Goal: Task Accomplishment & Management: Complete application form

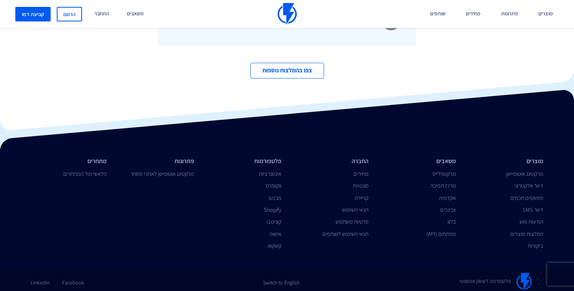
scroll to position [2606, 0]
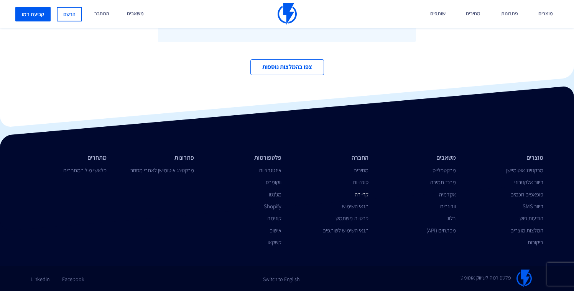
click at [362, 194] on link "קריירה" at bounding box center [362, 194] width 14 height 7
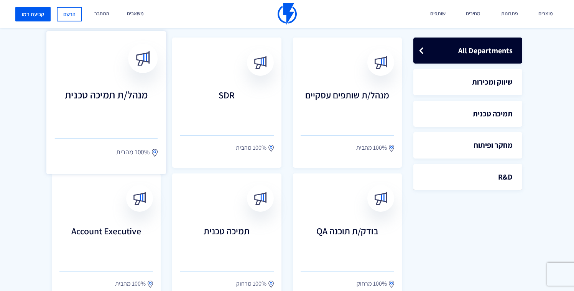
scroll to position [219, 0]
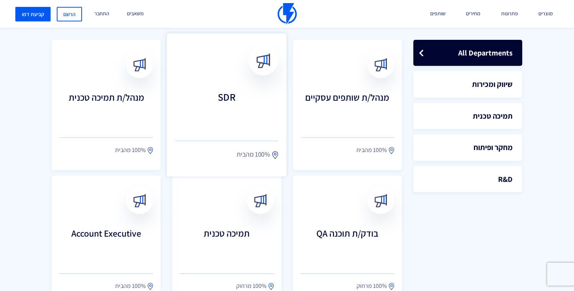
click at [237, 123] on h3 "SDR" at bounding box center [226, 108] width 103 height 34
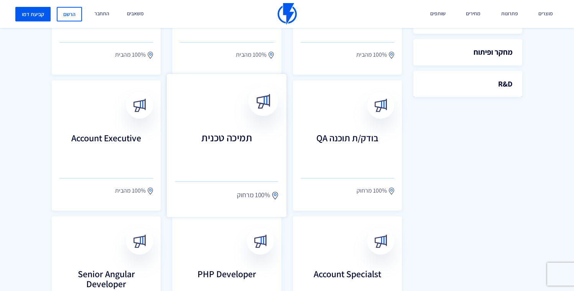
scroll to position [250, 0]
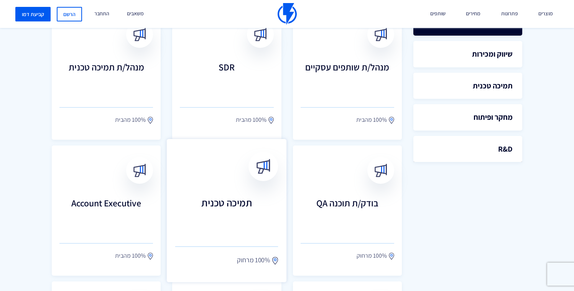
click at [218, 207] on h3 "תמיכה טכנית" at bounding box center [226, 214] width 103 height 34
